Goal: Information Seeking & Learning: Learn about a topic

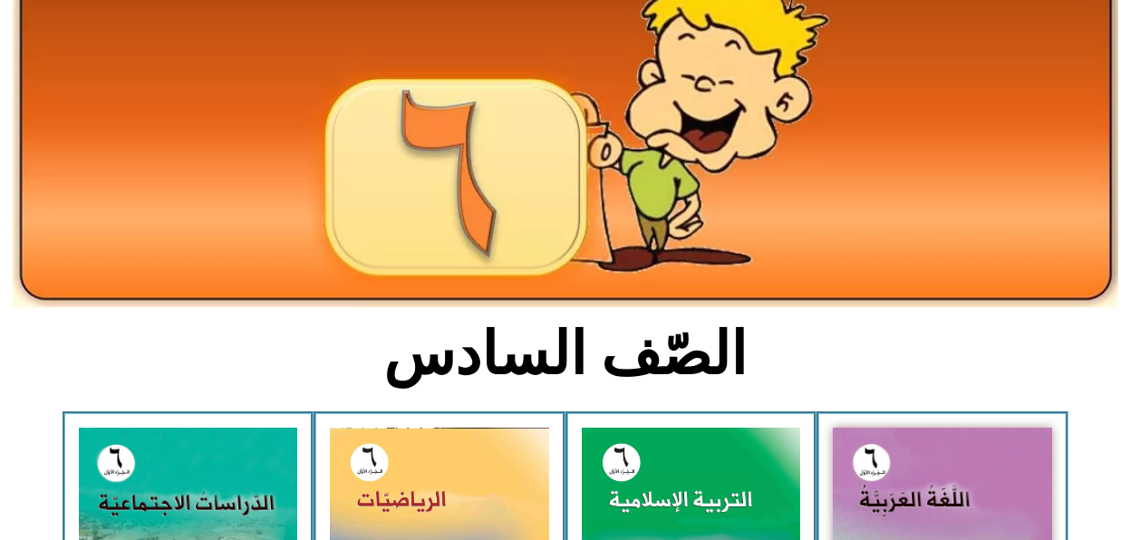
scroll to position [169, 0]
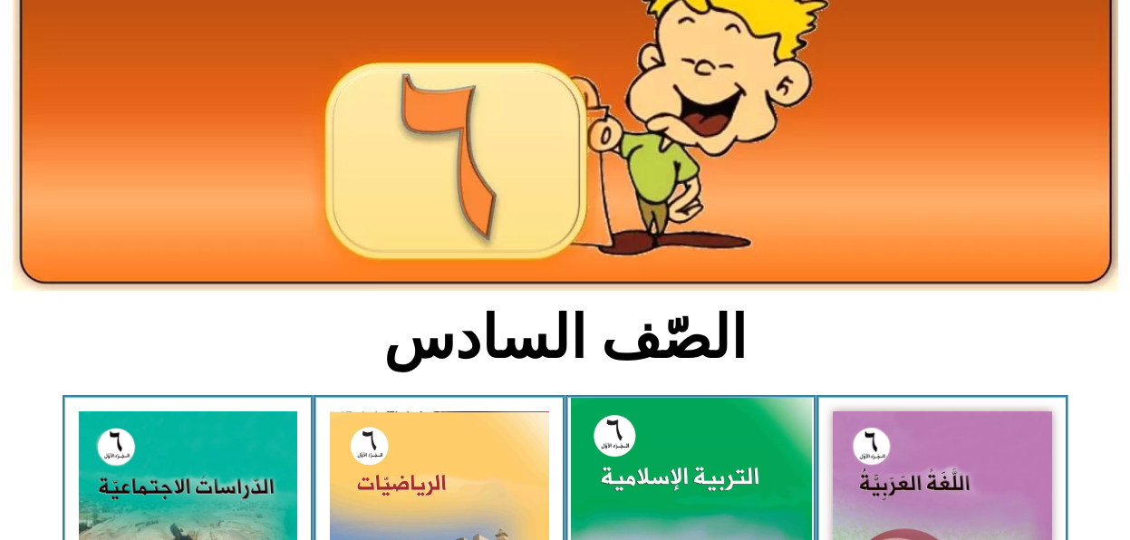
click at [718, 465] on img at bounding box center [690, 548] width 241 height 300
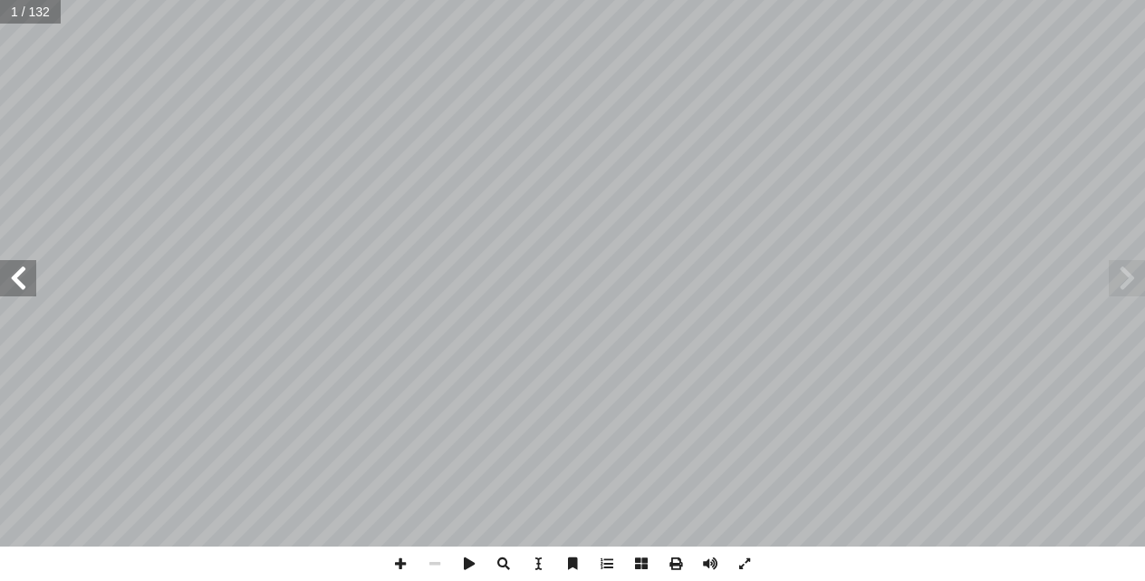
click at [16, 275] on span at bounding box center [18, 278] width 36 height 36
click at [14, 269] on span at bounding box center [18, 278] width 36 height 36
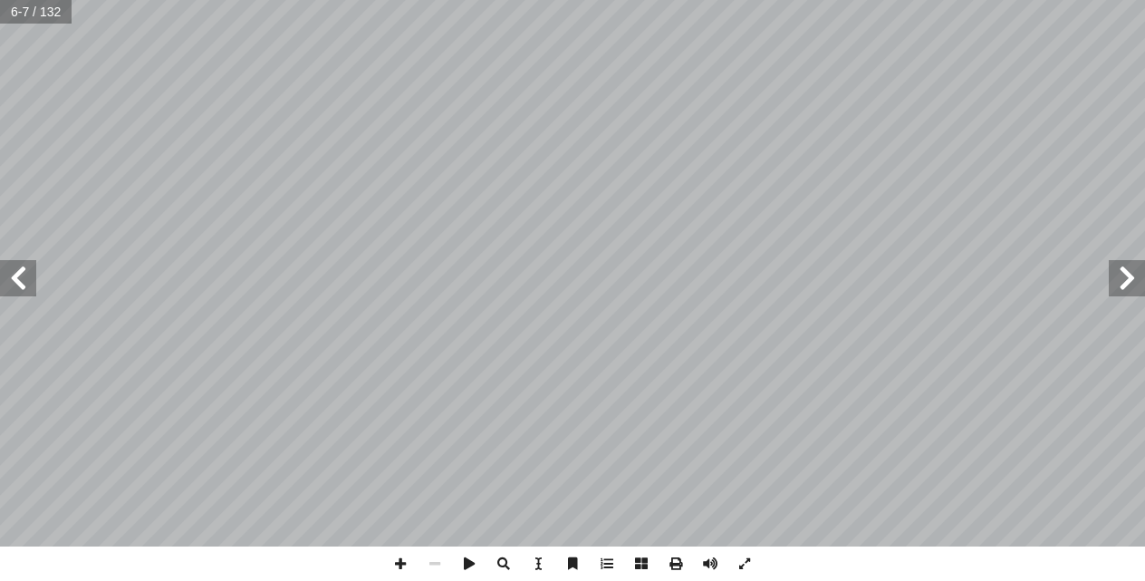
click at [14, 269] on span at bounding box center [18, 278] width 36 height 36
click at [24, 286] on span at bounding box center [18, 278] width 36 height 36
click at [398, 564] on span at bounding box center [400, 563] width 34 height 34
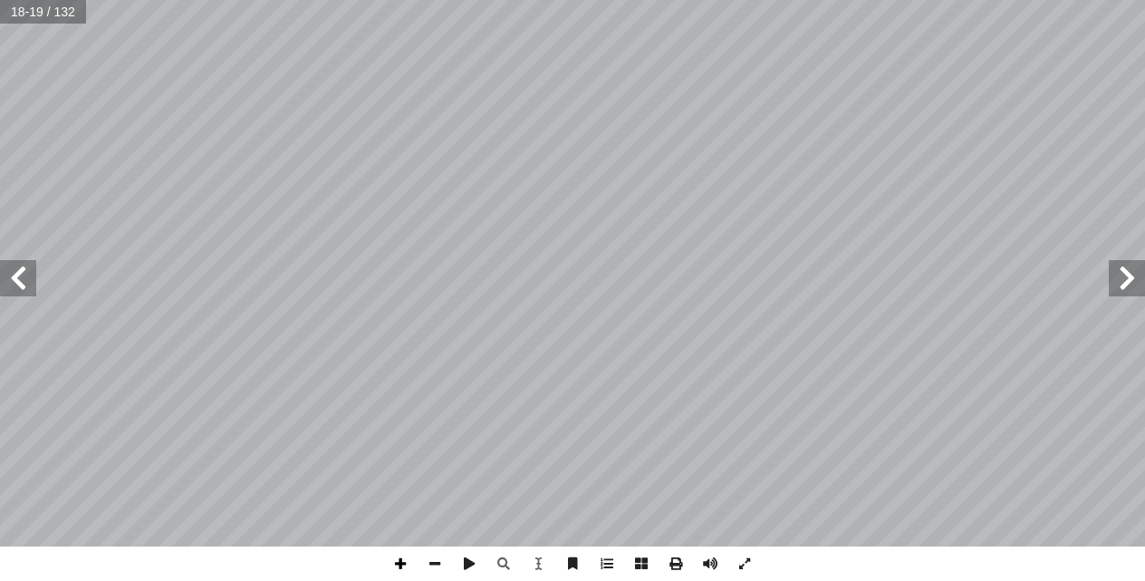
click at [400, 566] on span at bounding box center [400, 563] width 34 height 34
click at [1144, 165] on html "الصفحة الرئيسية الصف الأول الصف الثاني الصف الثالث الصف الرابع الصف الخامس الصف…" at bounding box center [572, 82] width 1145 height 165
click at [732, 0] on html "الصفحة الرئيسية الصف الأول الصف الثاني الصف الثالث الصف الرابع الصف الخامس الصف…" at bounding box center [572, 82] width 1145 height 165
click at [34, 291] on span at bounding box center [18, 278] width 36 height 36
click at [304, 570] on div "14 ة: َ ور ّ الس ِ ي َ د َ ي َ بين ْ ــن ِ م ٍ يــات آ ا ِ عــن تفســير ُ [PERS…" at bounding box center [572, 290] width 1145 height 581
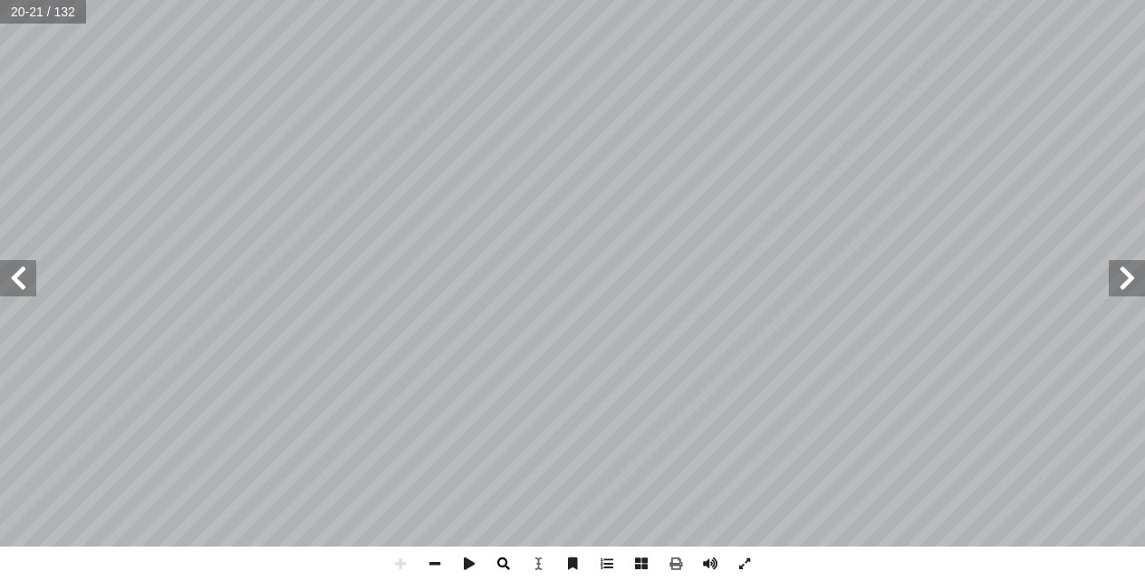
click at [506, 565] on span at bounding box center [504, 563] width 34 height 34
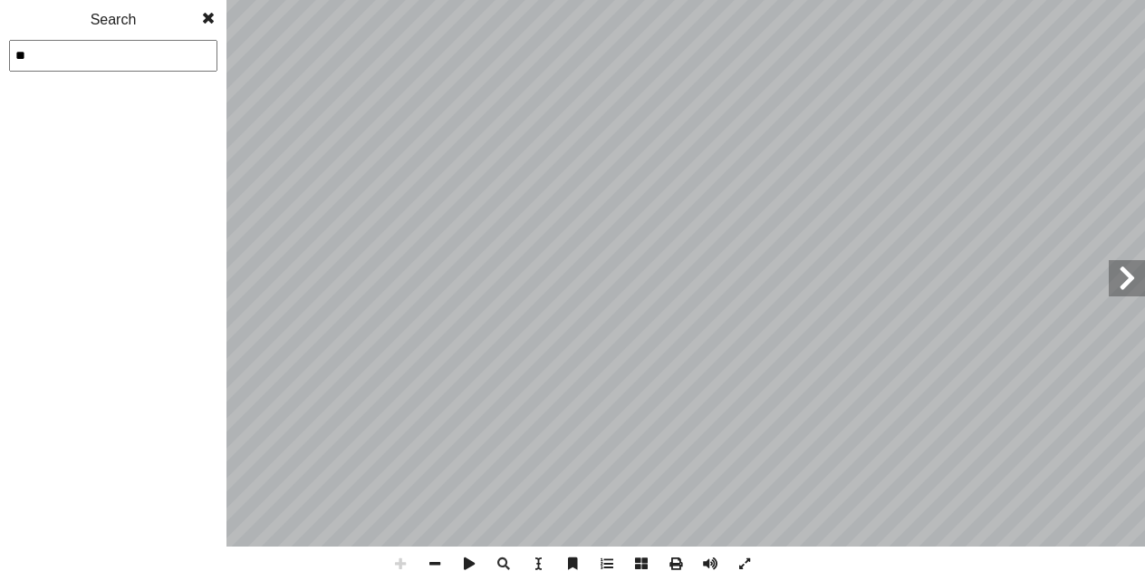
type input "**"
click at [47, 58] on input "**" at bounding box center [113, 56] width 208 height 32
click at [206, 14] on span at bounding box center [208, 18] width 33 height 36
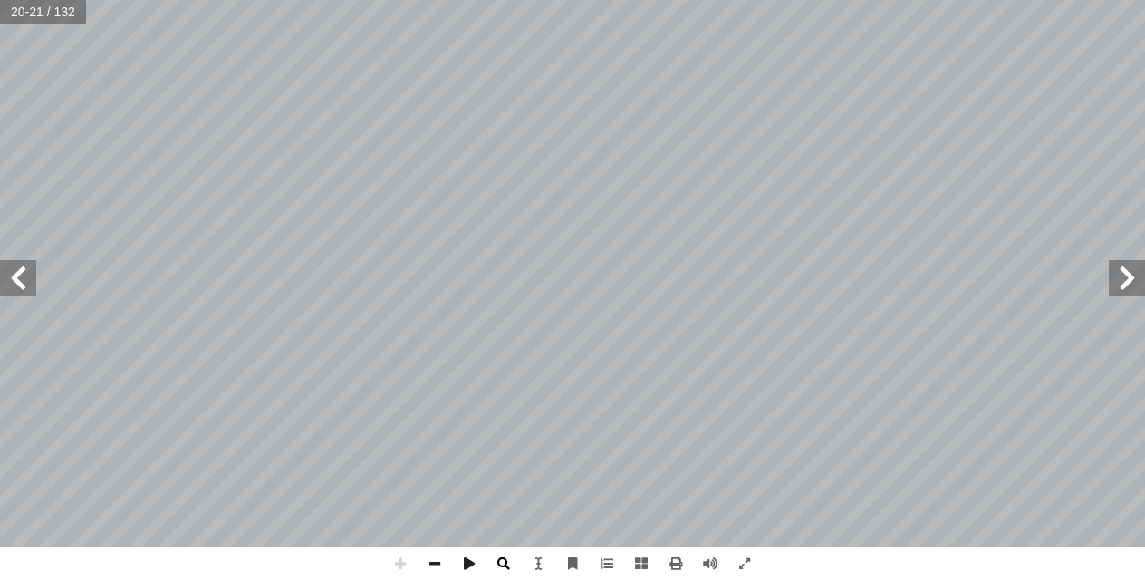
click at [497, 550] on span at bounding box center [504, 563] width 34 height 34
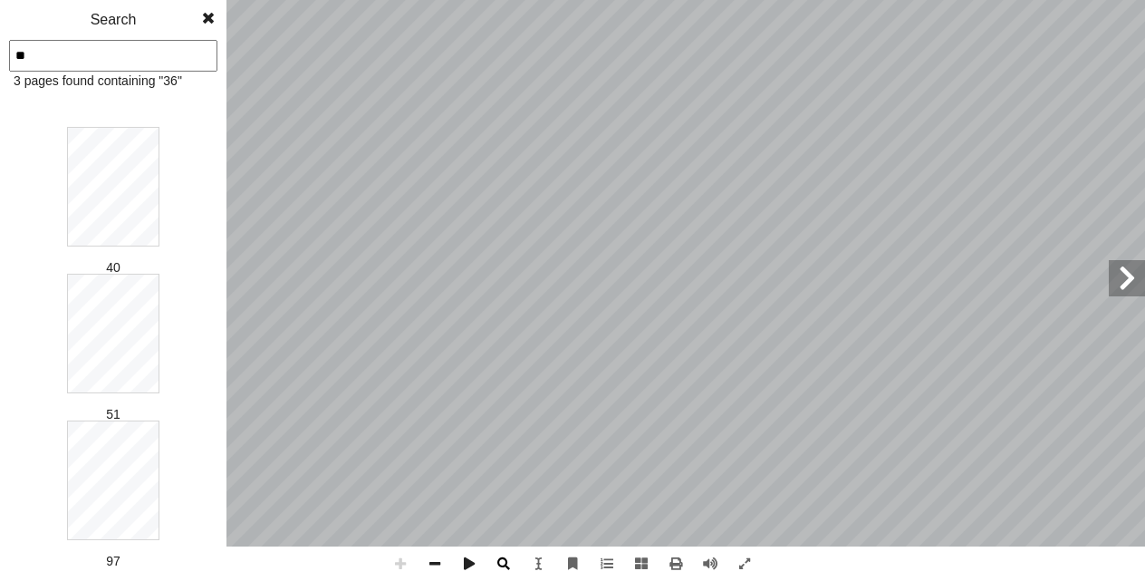
type input "**"
click at [433, 564] on span at bounding box center [435, 563] width 34 height 34
click at [430, 565] on span at bounding box center [435, 563] width 34 height 34
click at [401, 565] on span at bounding box center [400, 563] width 34 height 34
click at [399, 560] on span at bounding box center [400, 563] width 34 height 34
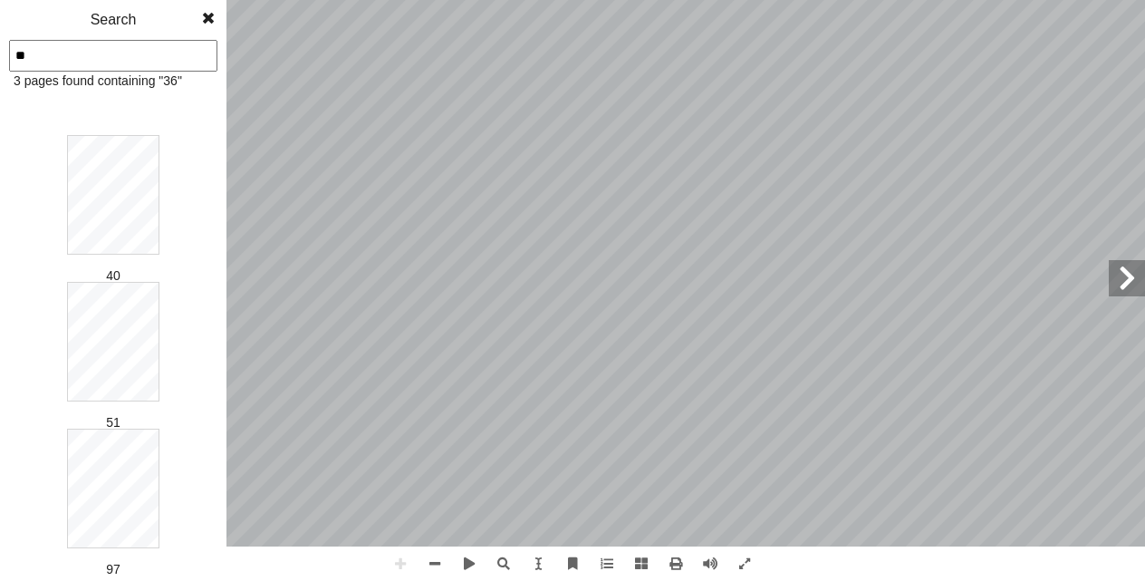
click at [206, 14] on span at bounding box center [208, 18] width 33 height 36
